Goal: Transaction & Acquisition: Purchase product/service

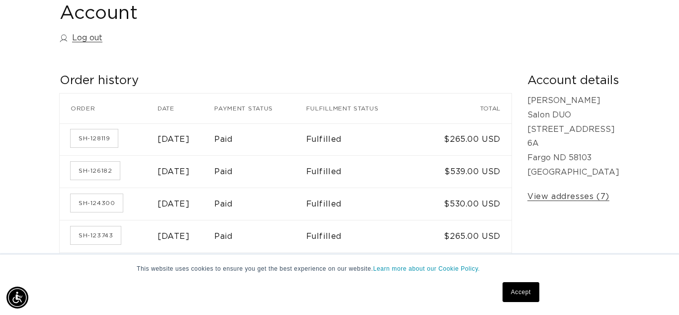
scroll to position [119, 0]
click at [98, 135] on link "SH-128119" at bounding box center [94, 137] width 47 height 18
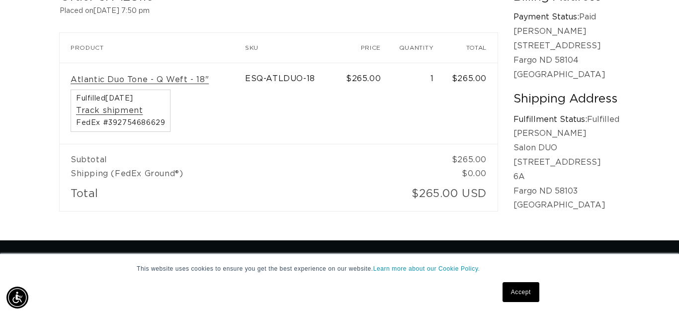
scroll to position [0, 609]
click at [341, 89] on td "$265.00" at bounding box center [365, 104] width 53 height 82
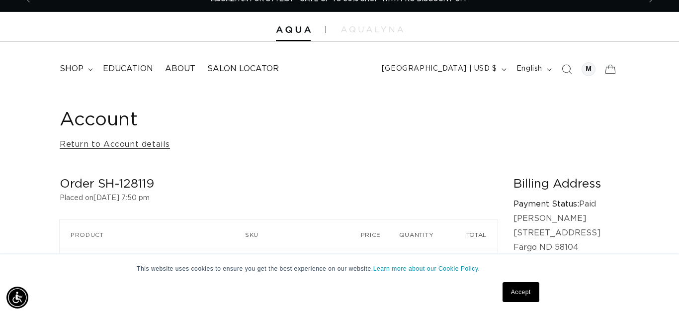
scroll to position [0, 0]
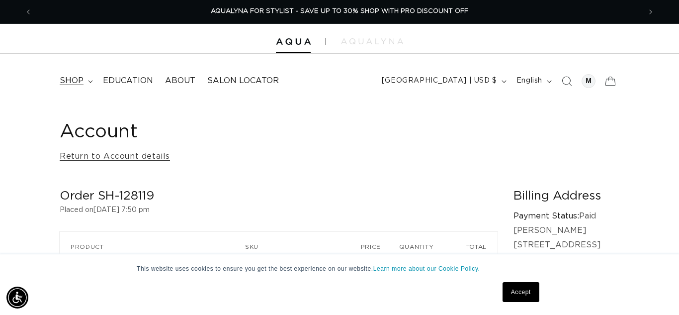
click at [76, 81] on span "shop" at bounding box center [72, 81] width 24 height 10
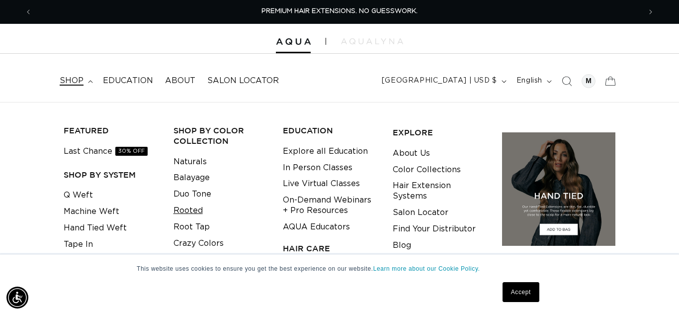
click at [198, 207] on link "Rooted" at bounding box center [188, 210] width 29 height 16
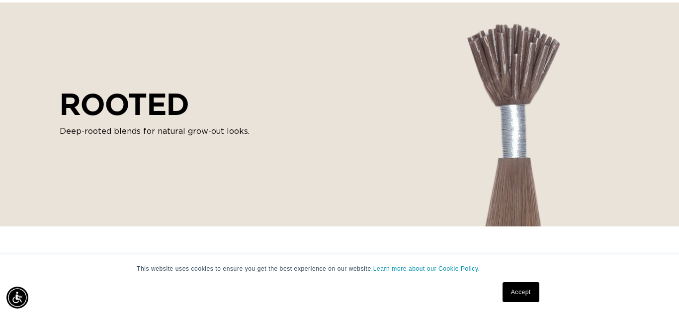
click at [516, 288] on link "Accept" at bounding box center [521, 292] width 37 height 20
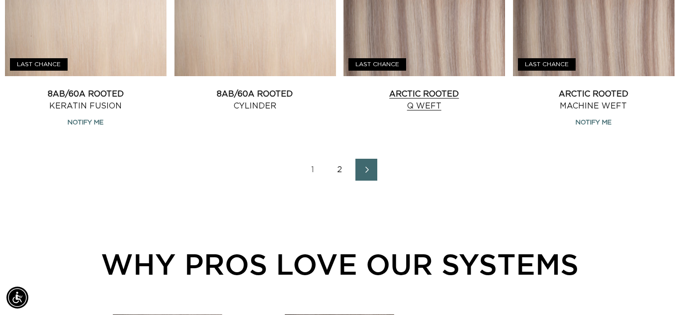
click at [461, 88] on link "Arctic Rooted Q Weft" at bounding box center [425, 100] width 162 height 24
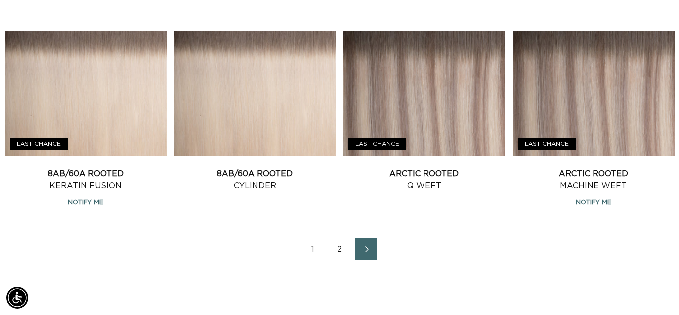
scroll to position [0, 609]
click at [605, 168] on link "Arctic Rooted Machine Weft" at bounding box center [594, 180] width 162 height 24
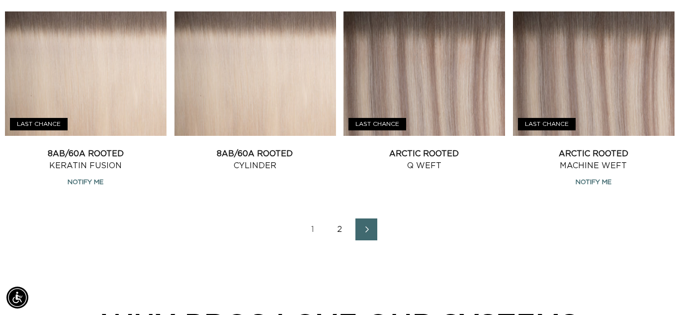
scroll to position [1174, 0]
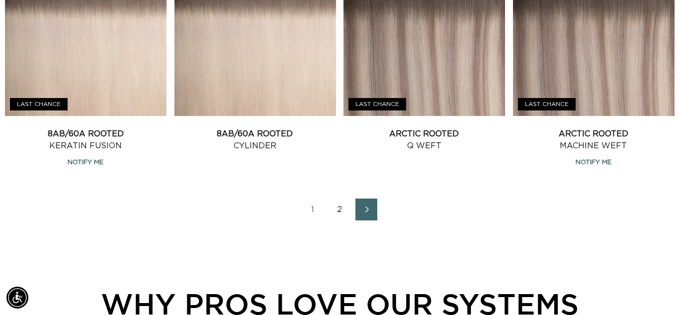
click at [343, 208] on link "2" at bounding box center [340, 209] width 22 height 22
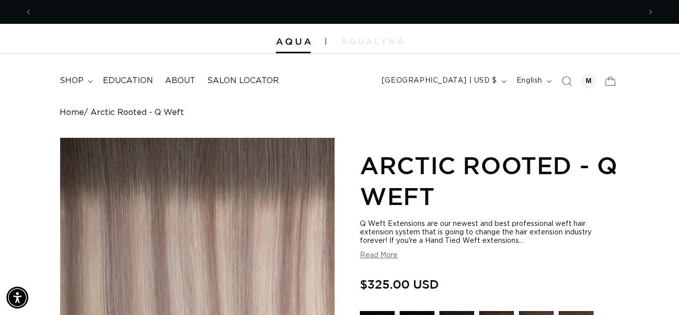
scroll to position [0, 609]
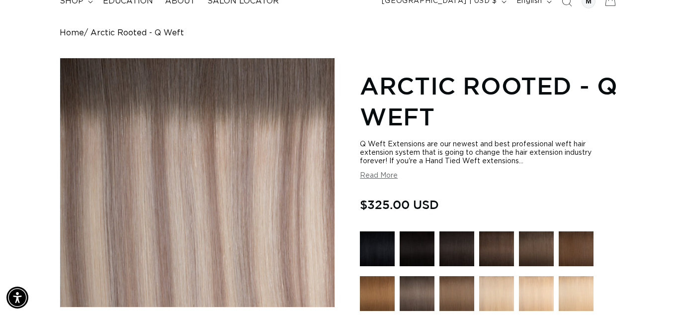
scroll to position [0, 0]
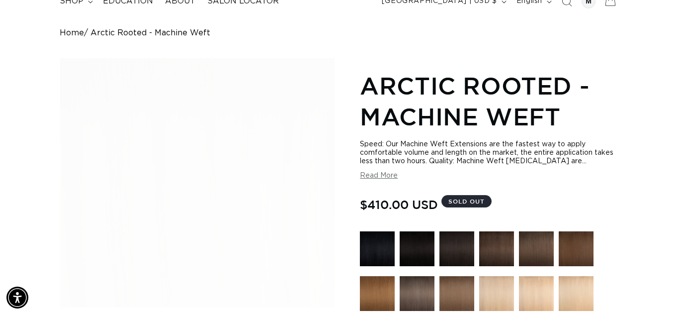
scroll to position [0, 1218]
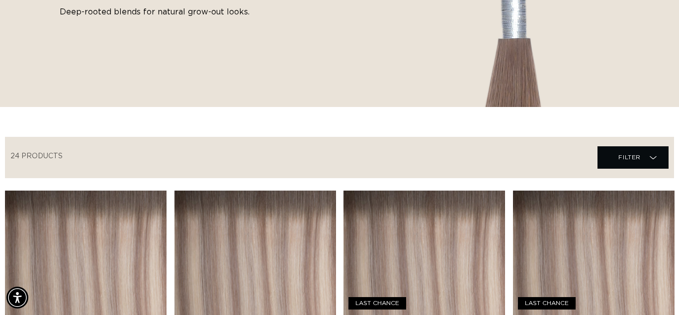
scroll to position [0, 1218]
